Goal: Transaction & Acquisition: Purchase product/service

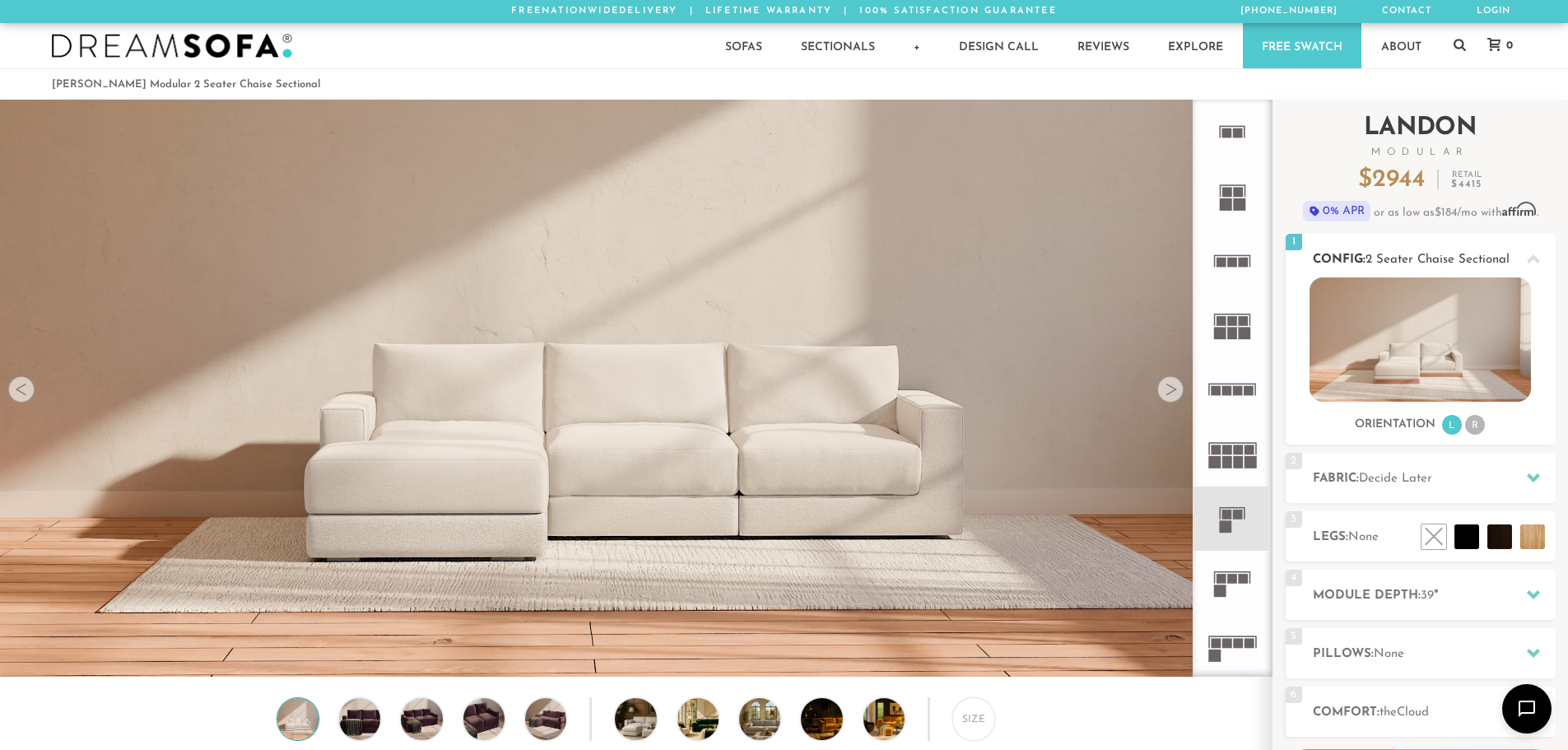
click at [1474, 426] on li "R" at bounding box center [1475, 424] width 20 height 20
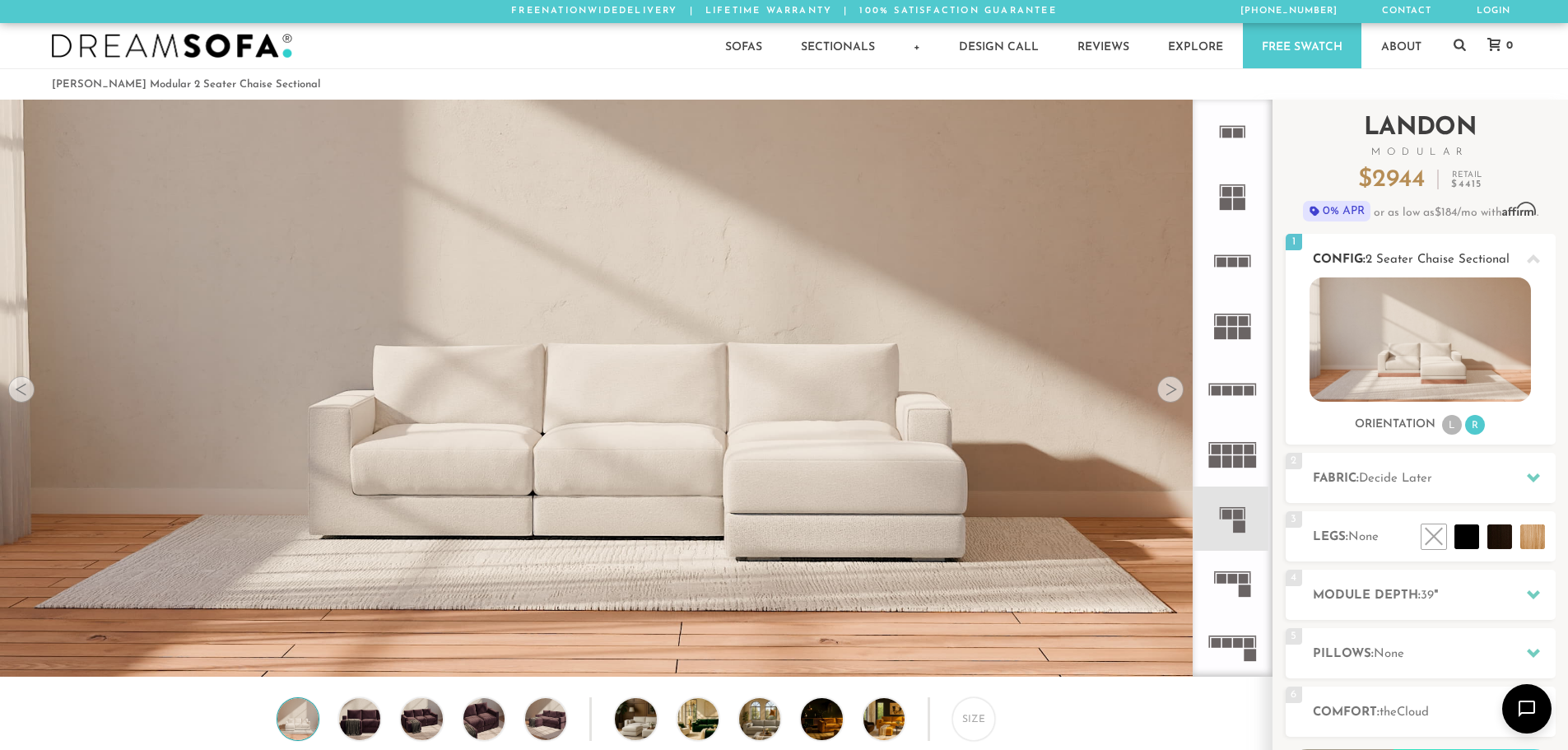
click at [1459, 429] on li "L" at bounding box center [1453, 424] width 20 height 20
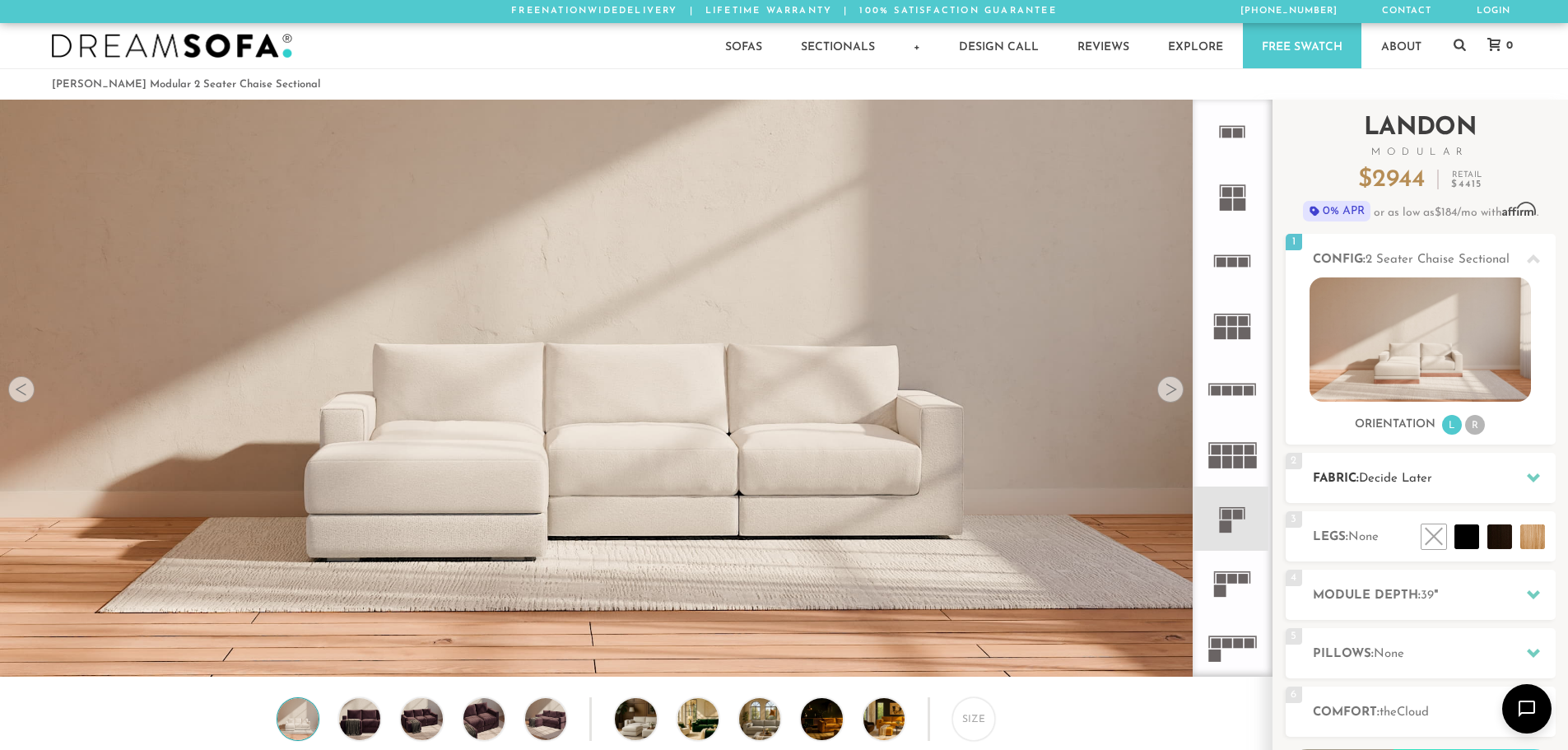
click at [1516, 483] on div at bounding box center [1533, 478] width 34 height 34
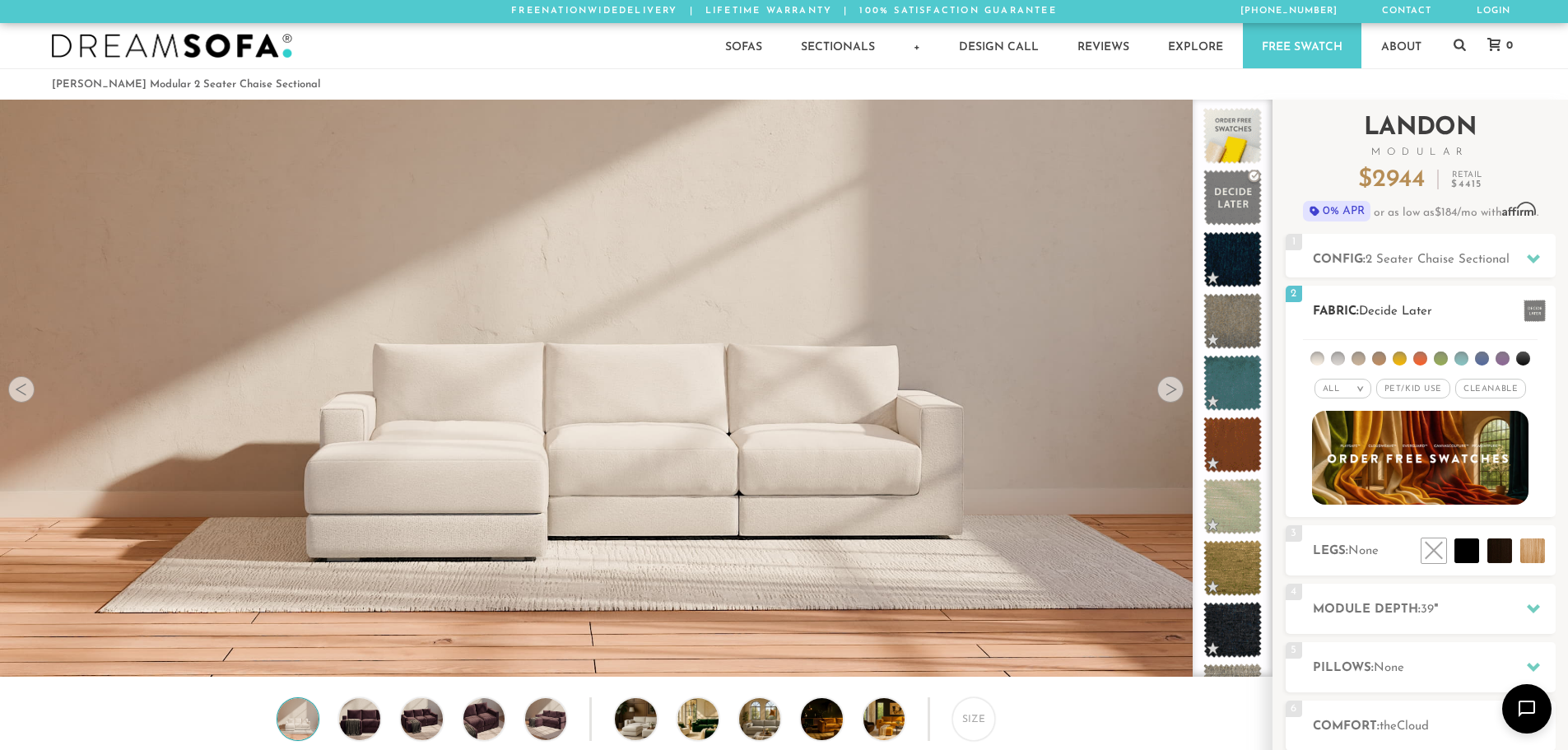
click at [1375, 358] on li at bounding box center [1379, 359] width 14 height 14
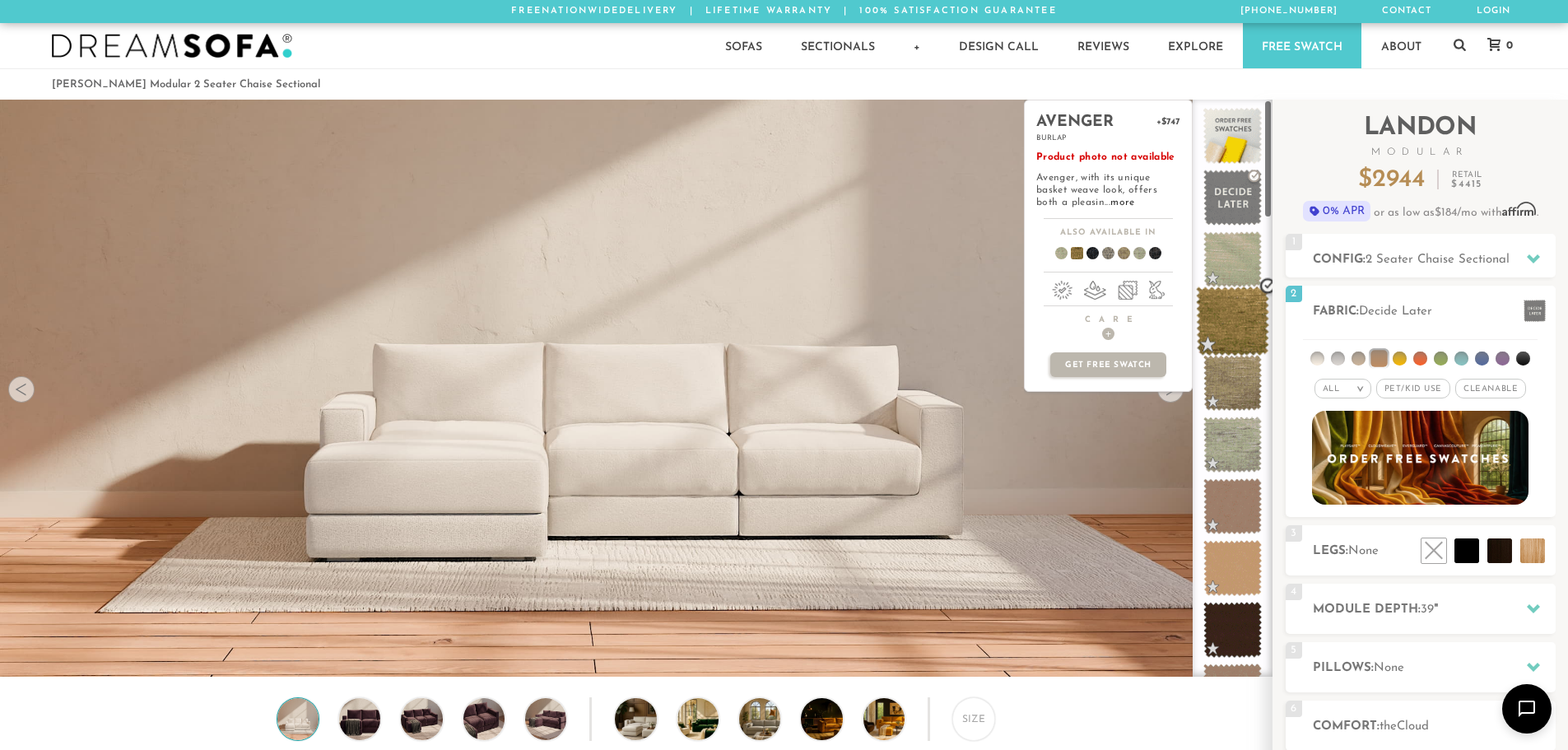
click at [1231, 331] on span at bounding box center [1233, 322] width 73 height 70
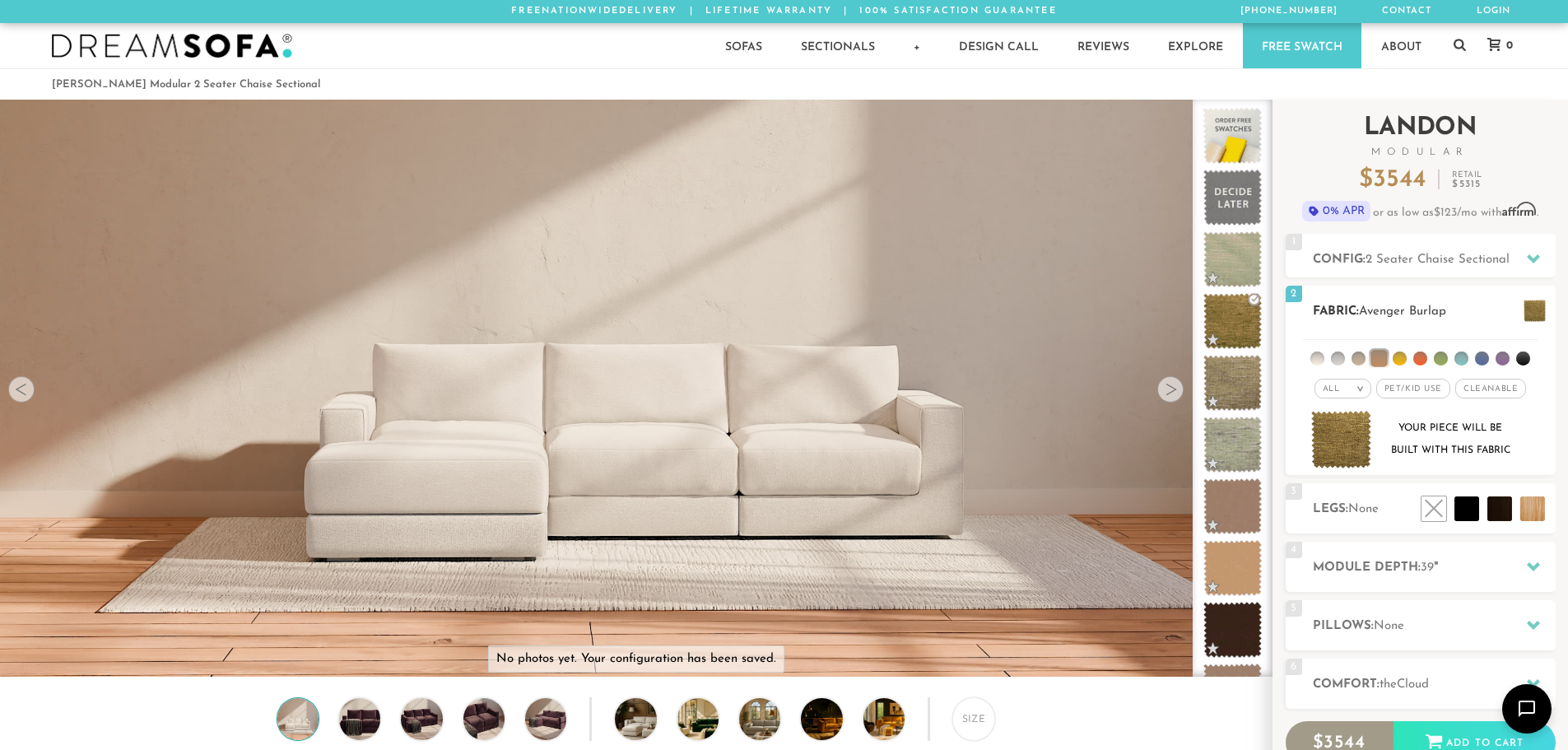
click at [1421, 389] on span "Pet/Kid Use x" at bounding box center [1414, 388] width 74 height 20
click at [1421, 389] on span "Pet/Kid Use x" at bounding box center [1413, 388] width 86 height 20
click at [1478, 358] on li at bounding box center [1482, 359] width 14 height 14
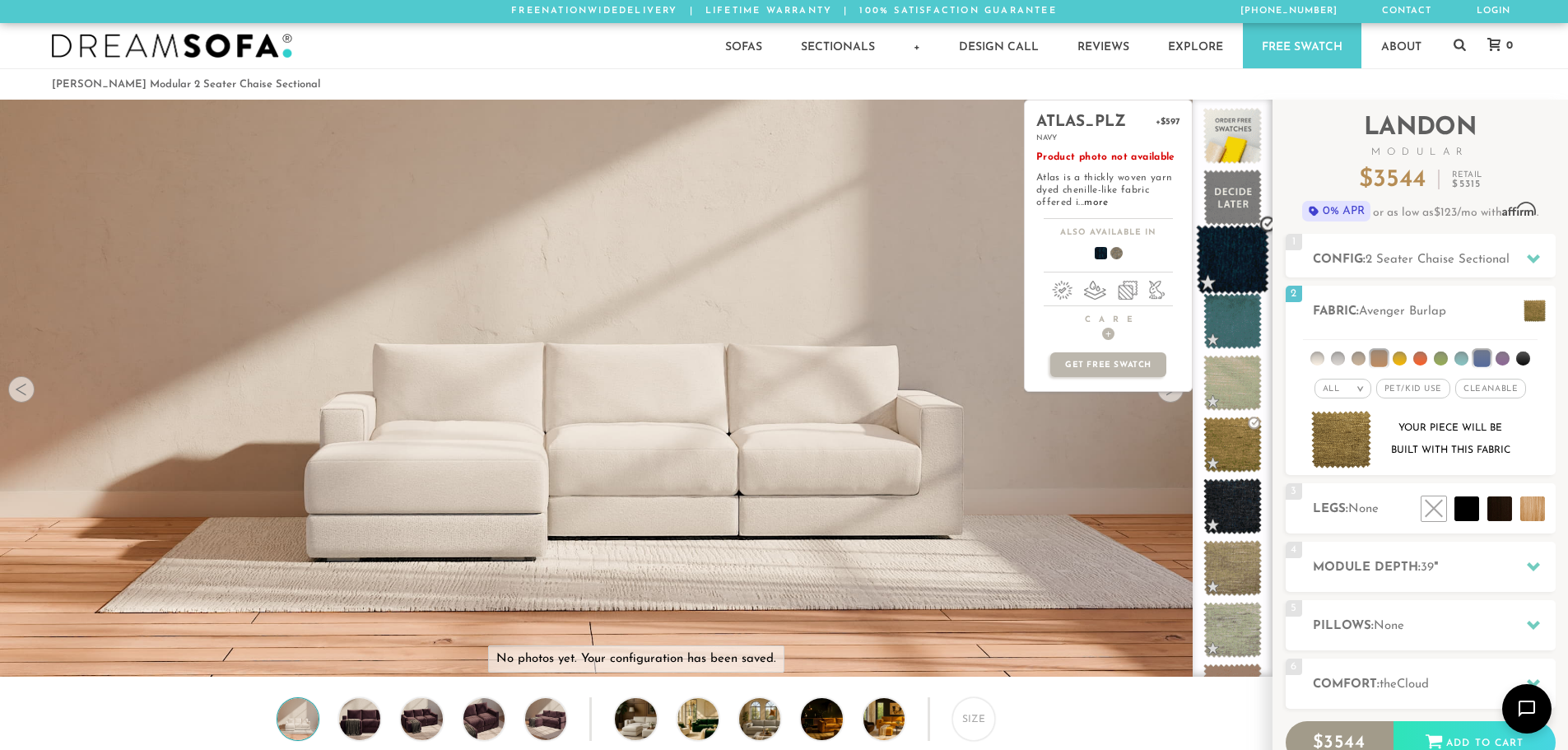
click at [1231, 257] on span at bounding box center [1233, 260] width 73 height 70
